Goal: Task Accomplishment & Management: Manage account settings

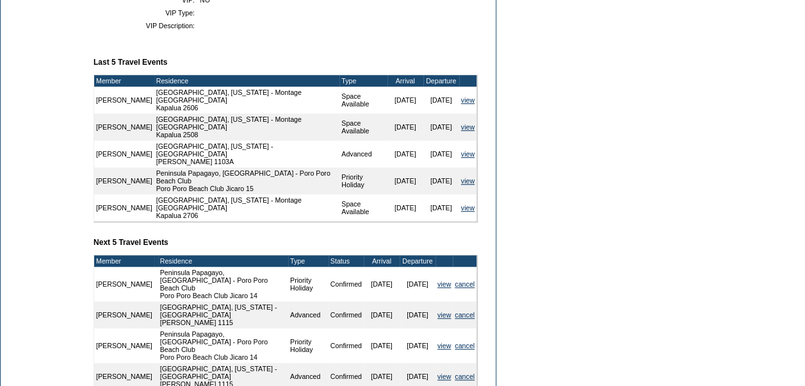
scroll to position [452, 0]
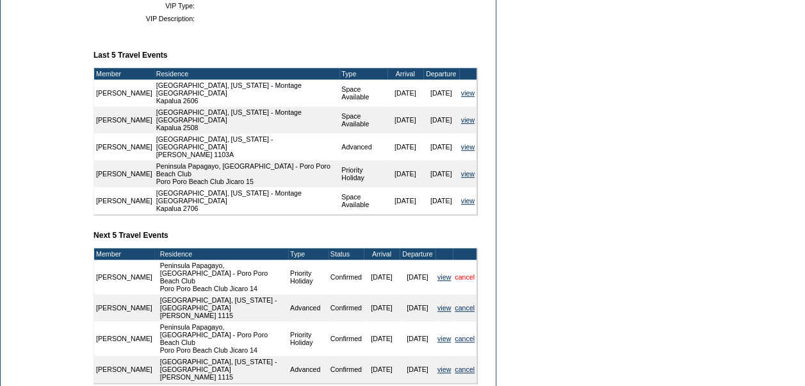
click at [466, 273] on link "cancel" at bounding box center [465, 277] width 20 height 8
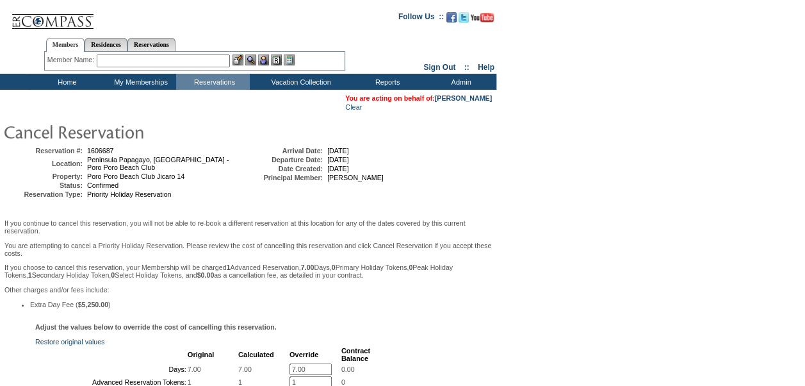
scroll to position [144, 0]
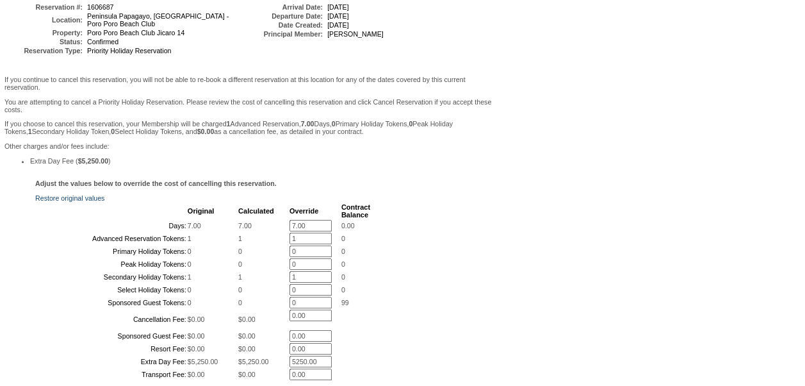
drag, startPoint x: 306, startPoint y: 236, endPoint x: 269, endPoint y: 235, distance: 36.5
click at [269, 231] on tr "Days: 7.00 7.00 7.00 * 0.00" at bounding box center [204, 226] width 334 height 12
type input "0"
click at [616, 190] on form "Follow Us ::" at bounding box center [400, 202] width 801 height 685
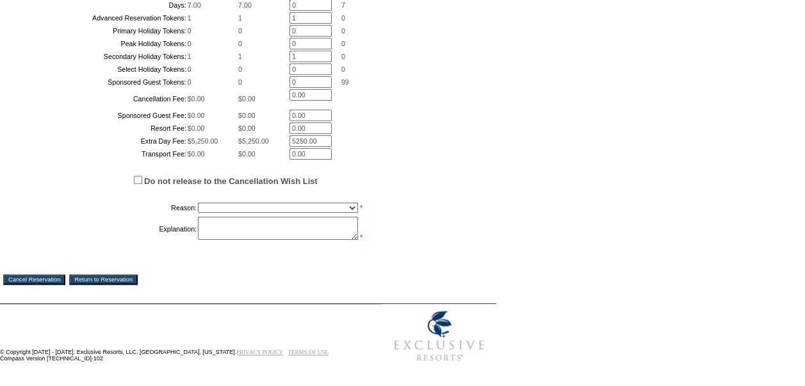
scroll to position [469, 0]
click at [314, 208] on select "Creating Continuous Stay Days Booked After Cancellation Experiential / Hotel / …" at bounding box center [278, 207] width 160 height 10
select select "1048"
click at [198, 202] on select "Creating Continuous Stay Days Booked After Cancellation Experiential / Hotel / …" at bounding box center [278, 207] width 160 height 10
click at [250, 220] on textarea at bounding box center [278, 228] width 160 height 23
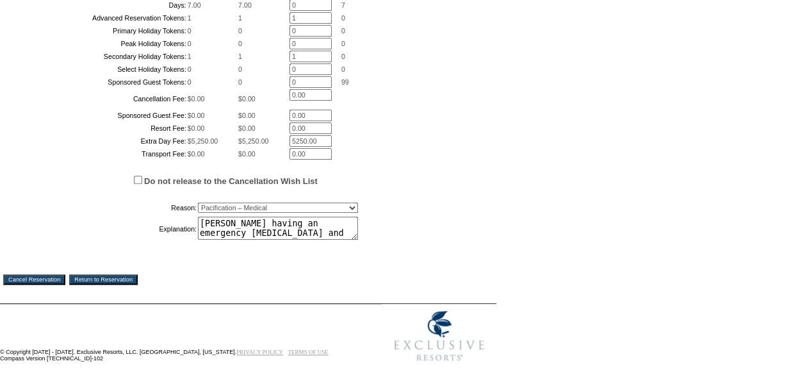
click at [272, 229] on textarea "Glenn having an emergency lung transplant and" at bounding box center [278, 228] width 160 height 23
type textarea "Glenn having an emergency lung transplant and won't be able to travel"
click at [56, 278] on input "Cancel Reservation" at bounding box center [34, 279] width 62 height 10
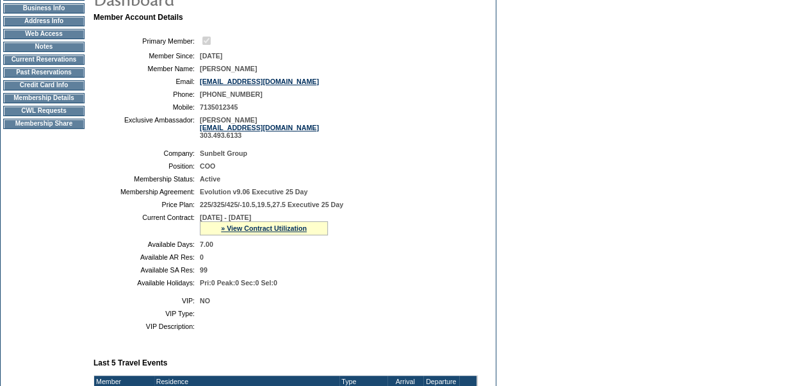
scroll to position [144, 0]
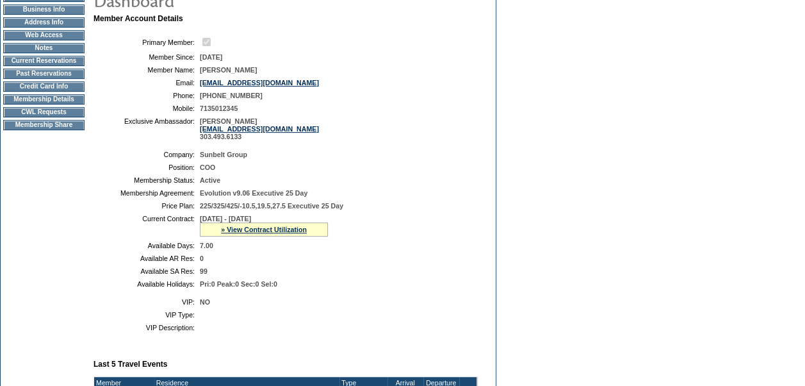
click at [530, 115] on form "Follow Us ::" at bounding box center [402, 316] width 805 height 920
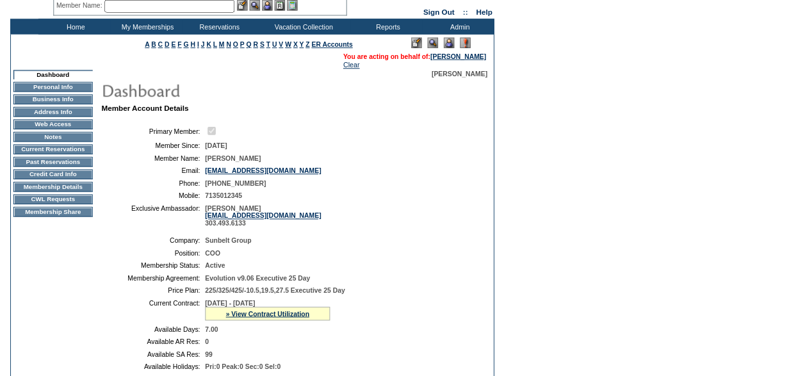
scroll to position [0, 0]
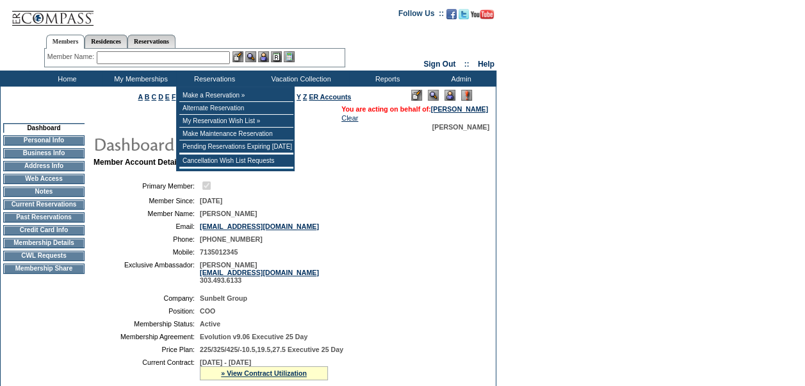
click at [190, 62] on input "text" at bounding box center [163, 57] width 133 height 13
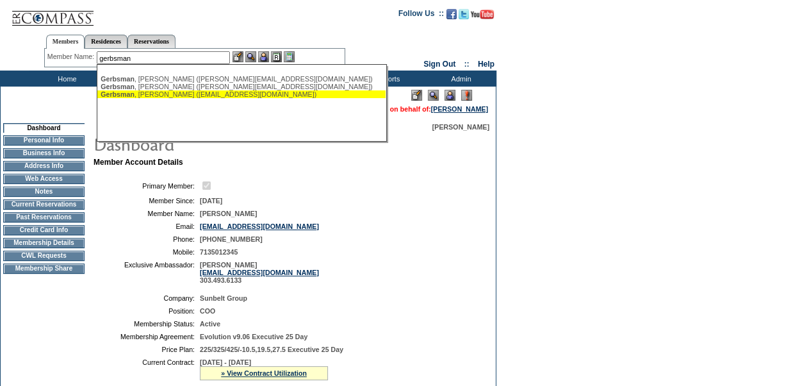
click at [183, 94] on div "[PERSON_NAME] ([EMAIL_ADDRESS][DOMAIN_NAME])" at bounding box center [242, 94] width 282 height 8
type input "[PERSON_NAME] ([EMAIL_ADDRESS][DOMAIN_NAME])"
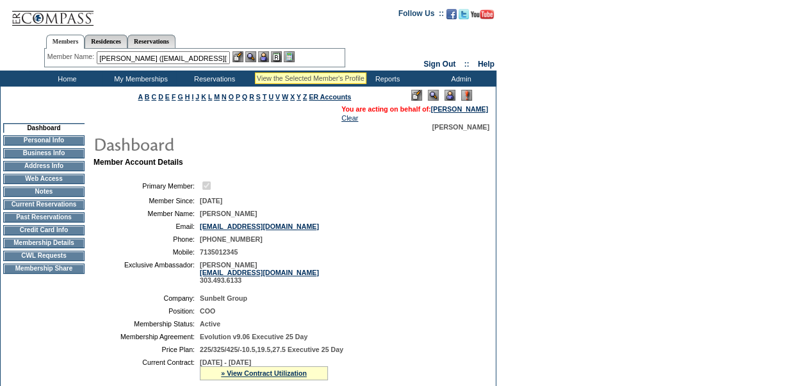
click at [255, 57] on img at bounding box center [250, 56] width 11 height 11
